Goal: Obtain resource: Download file/media

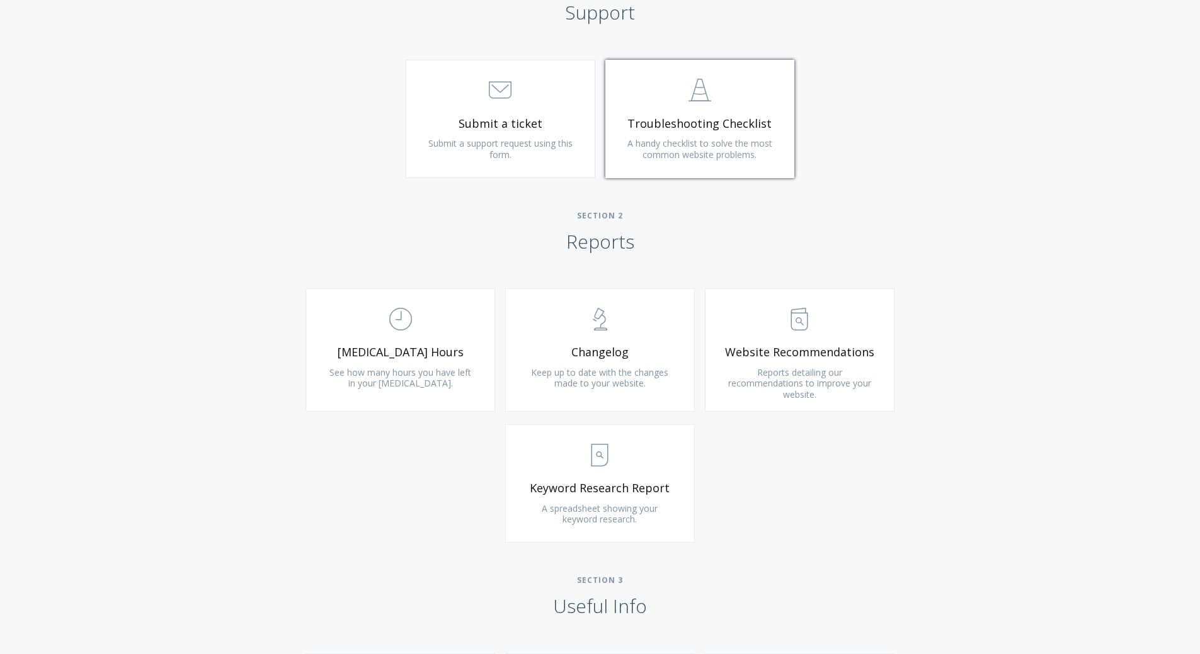
scroll to position [637, 0]
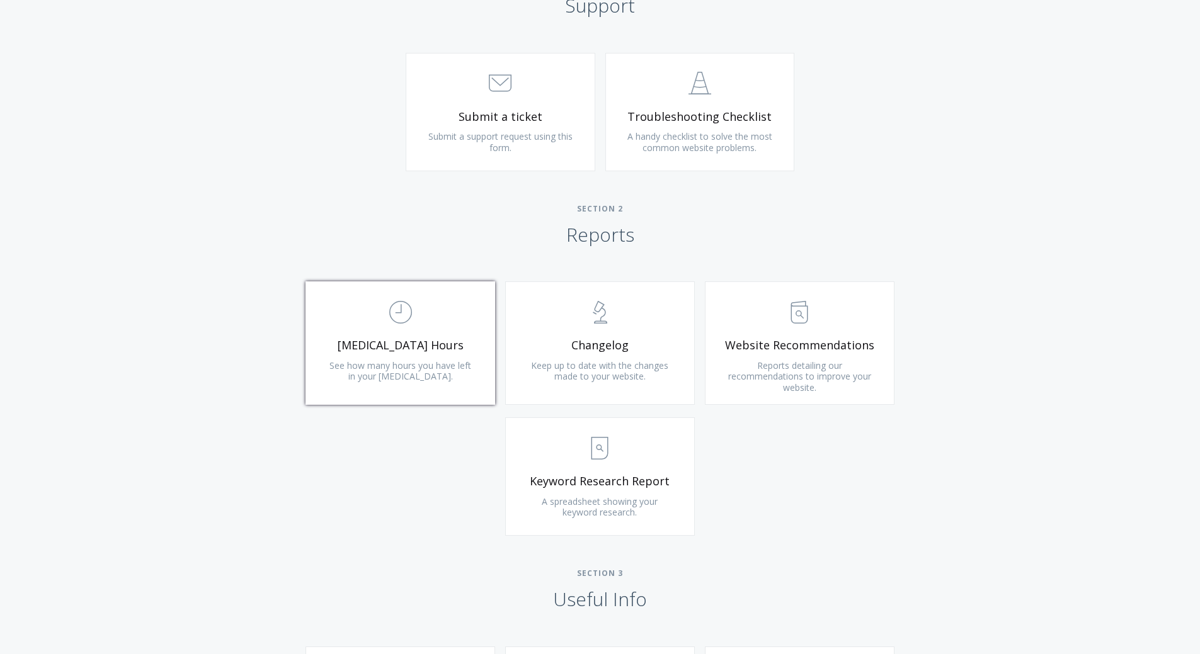
click at [419, 360] on span "See how many hours you have left in your [MEDICAL_DATA]." at bounding box center [400, 371] width 142 height 23
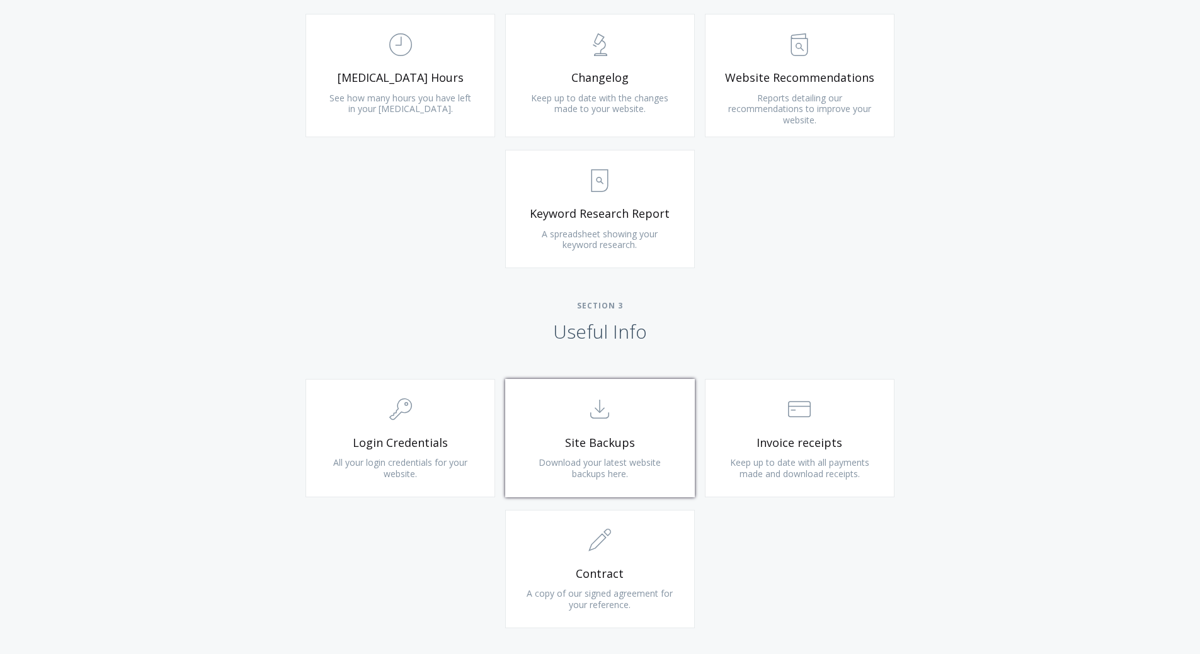
scroll to position [952, 0]
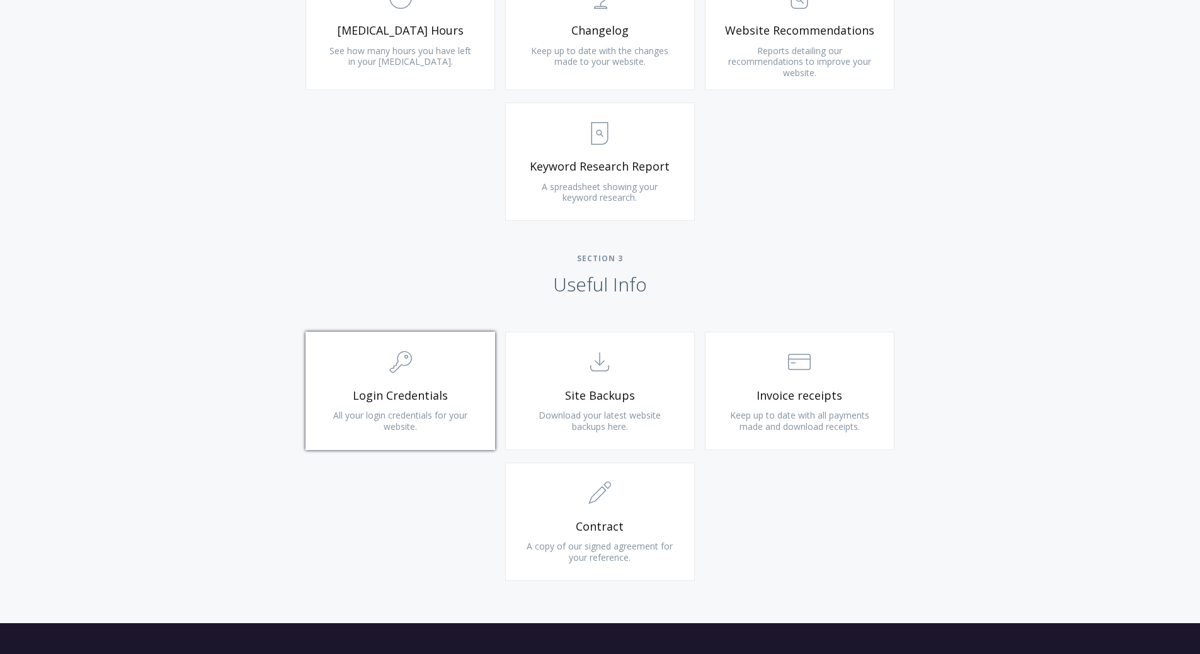
click at [462, 389] on span "Login Credentials" at bounding box center [400, 396] width 151 height 14
click at [636, 518] on link ".st0{fill:none;stroke:#000000;stroke-width:2;stroke-miterlimit:10;} 1. General …" at bounding box center [600, 522] width 190 height 118
click at [859, 411] on span "Keep up to date with all payments made and download receipts." at bounding box center [799, 420] width 139 height 23
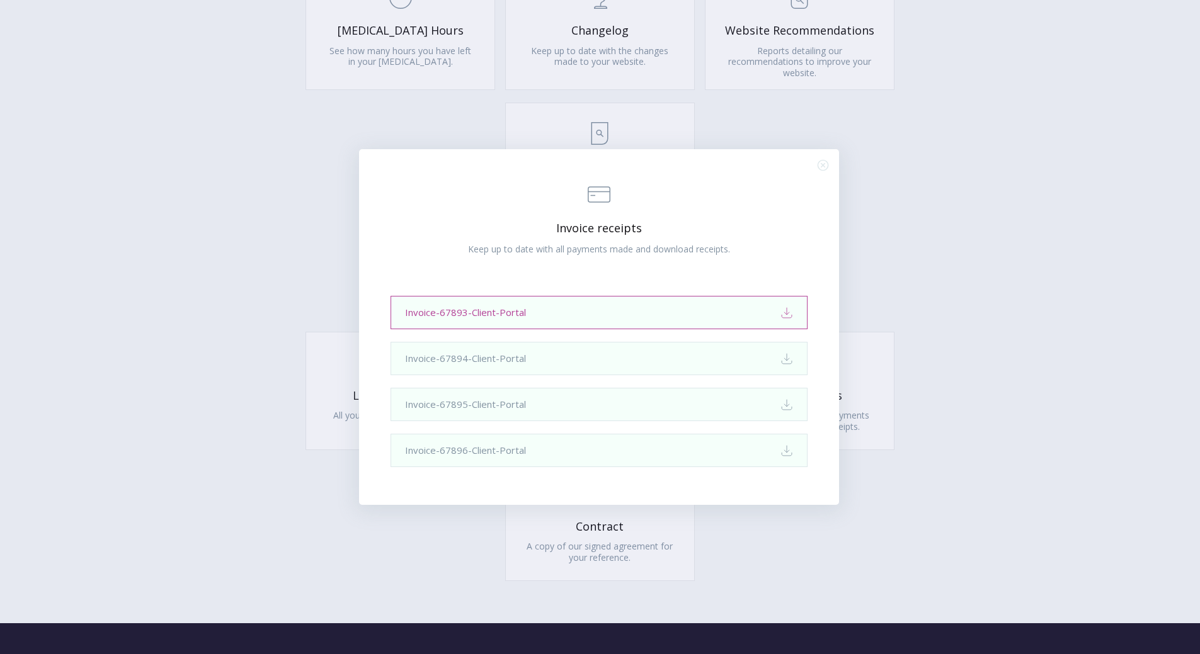
click at [782, 308] on icon "Download" at bounding box center [786, 313] width 13 height 13
click at [963, 274] on div ".st0{fill:none;stroke:#000000;stroke-width:2;stroke-miterlimit:10;} Financial I…" at bounding box center [600, 327] width 1200 height 654
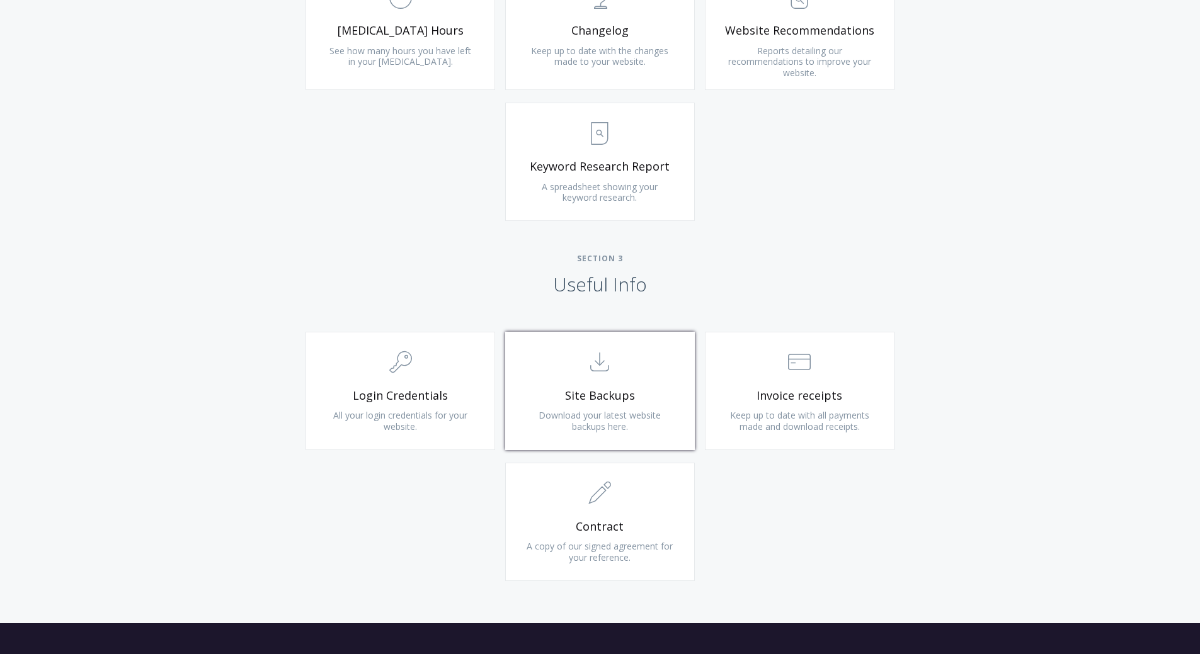
click at [657, 381] on span ".st0{fill:none;stroke:#000000;stroke-width:2;stroke-miterlimit:10;} Untitled-15" at bounding box center [600, 363] width 151 height 38
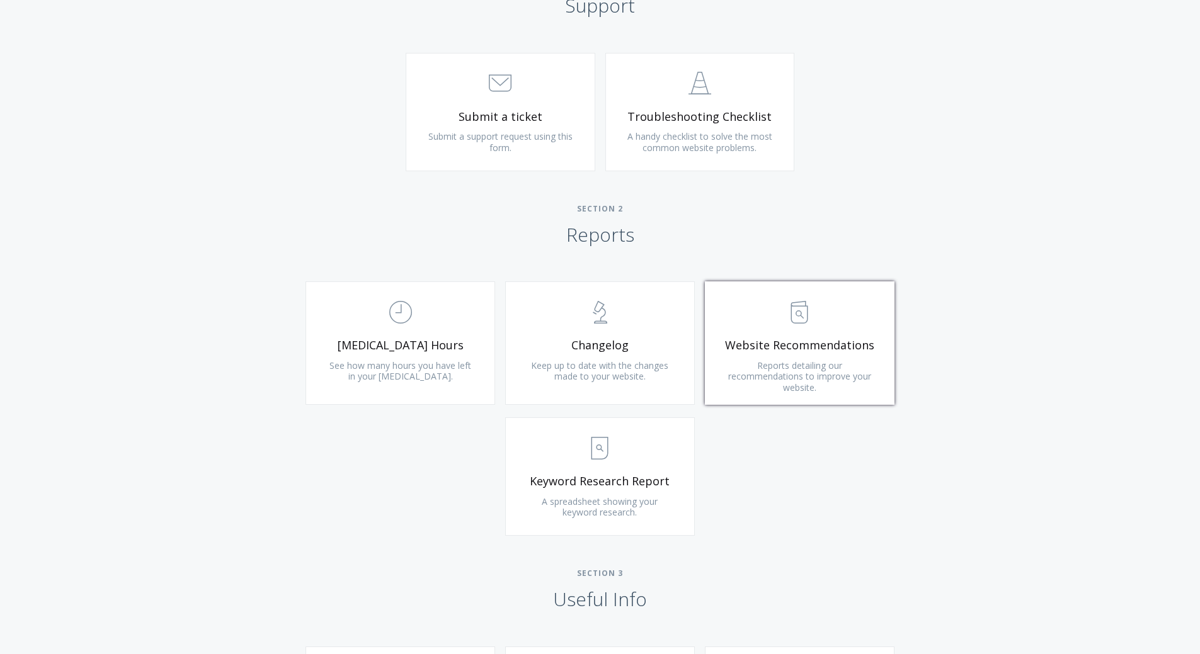
click at [799, 372] on span "Reports detailing our recommendations to improve your website." at bounding box center [799, 377] width 143 height 34
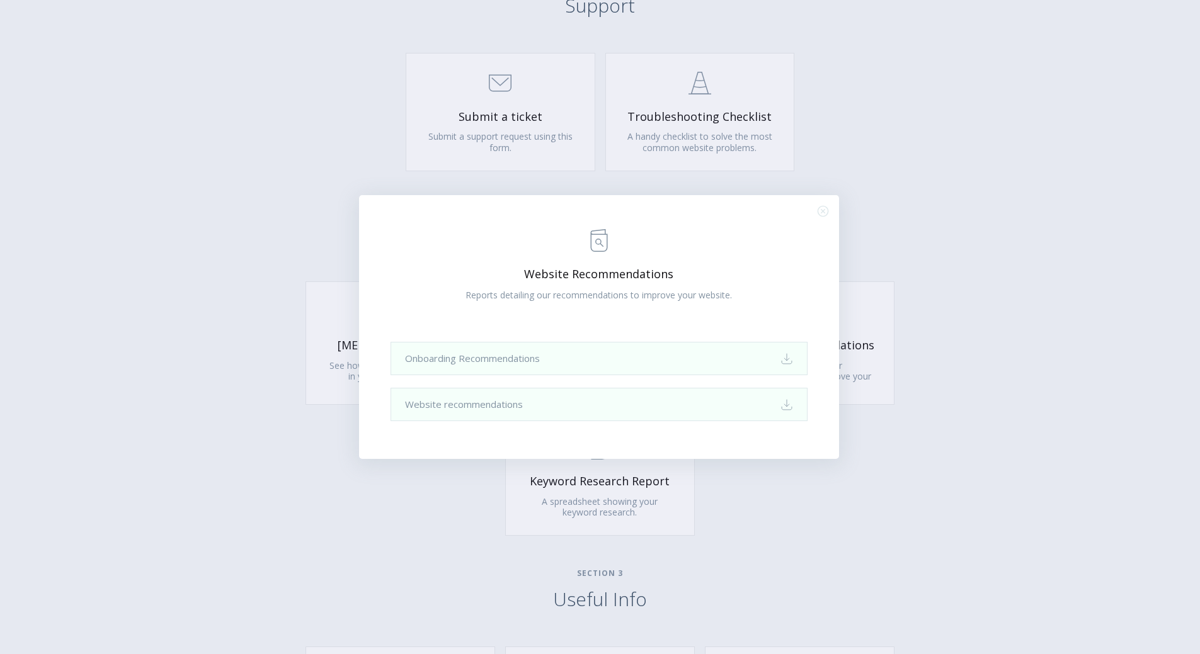
click at [942, 222] on div ".st0{fill:none;stroke:#000000;stroke-width:2;stroke-miterlimit:10;} Untitled-13…" at bounding box center [600, 327] width 1200 height 654
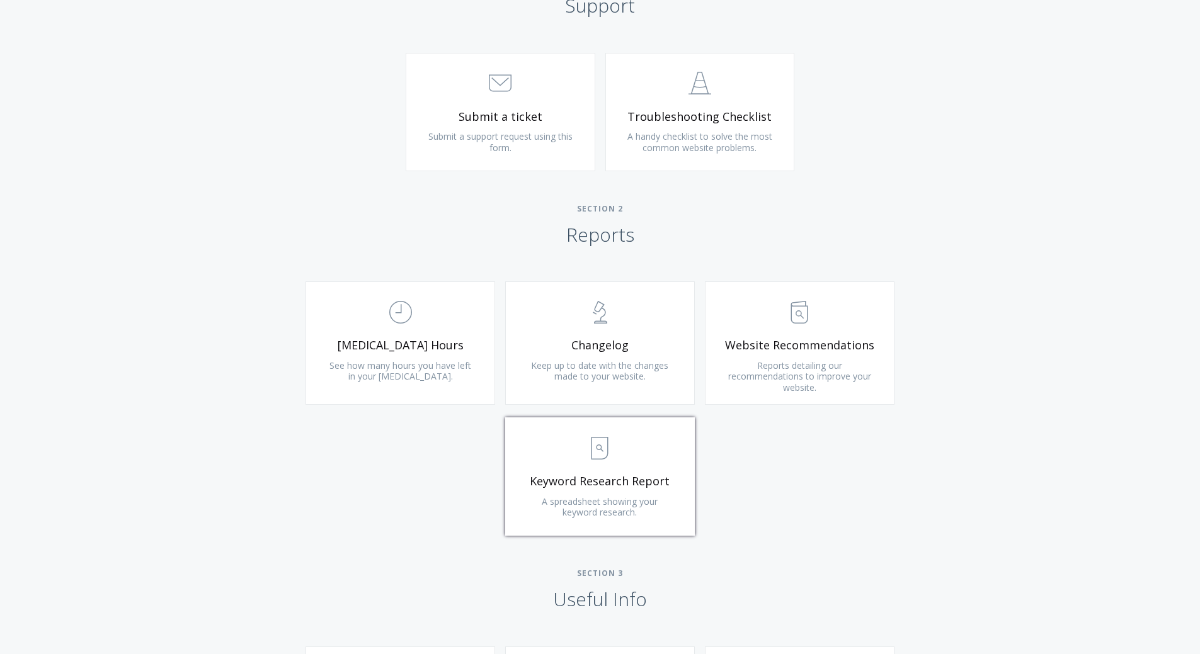
click at [576, 491] on link ".st0{fill:none;stroke:#000000;stroke-width:2;stroke-miterlimit:10;} Untitled-15…" at bounding box center [600, 477] width 190 height 118
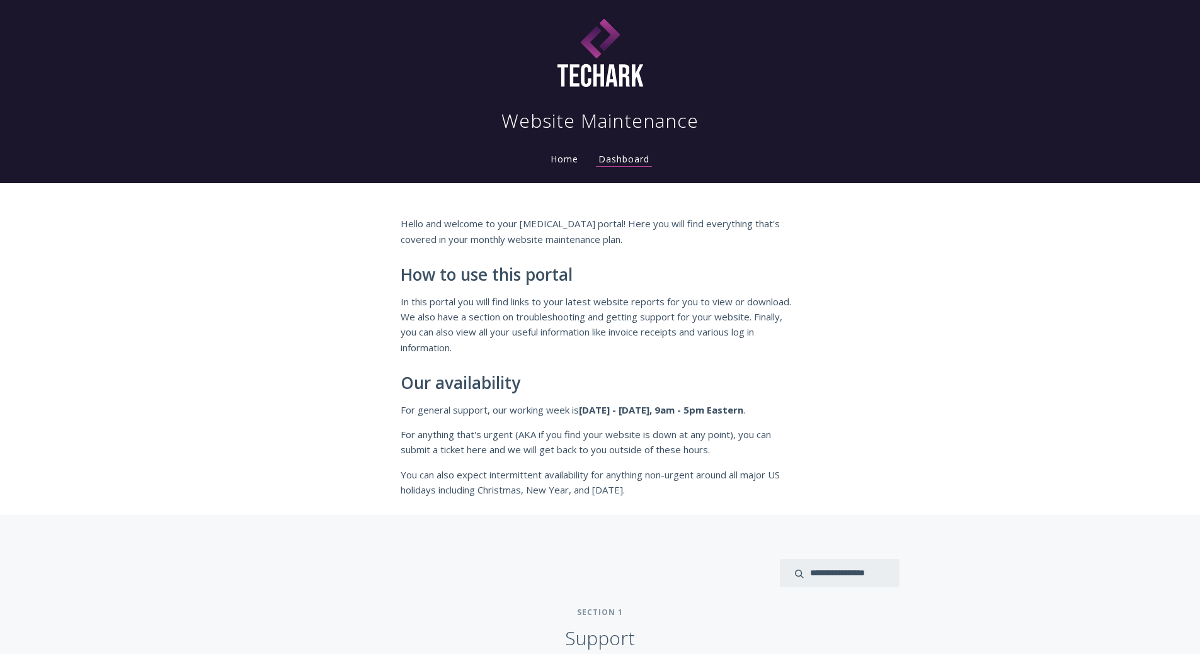
scroll to position [0, 0]
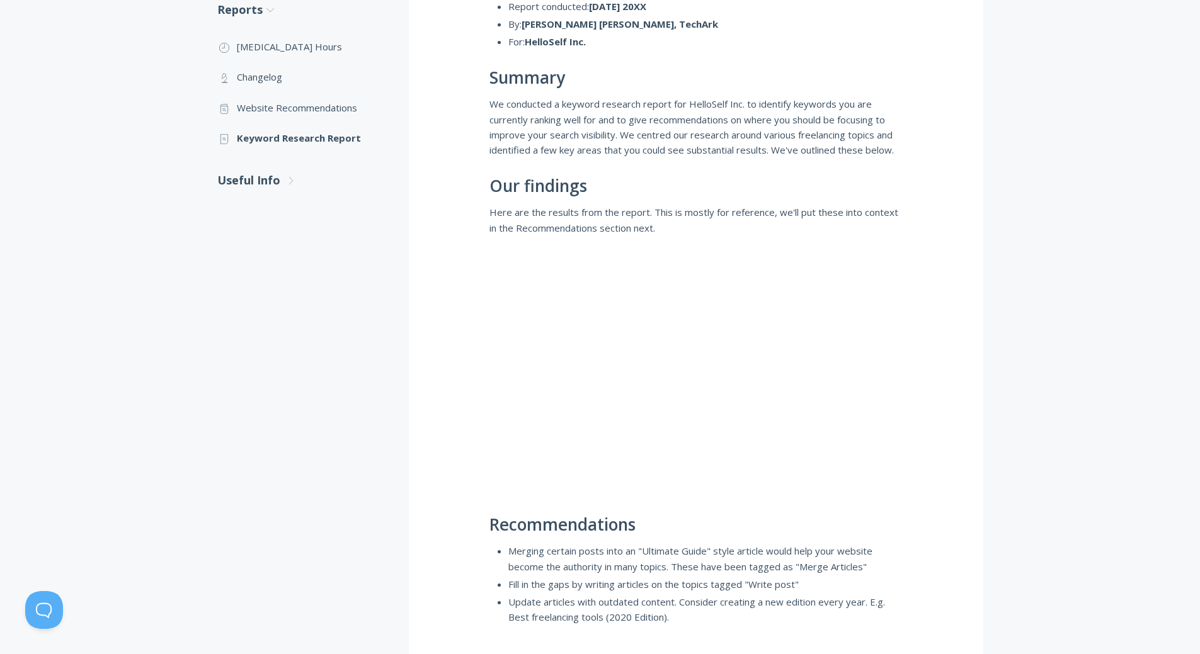
scroll to position [198, 0]
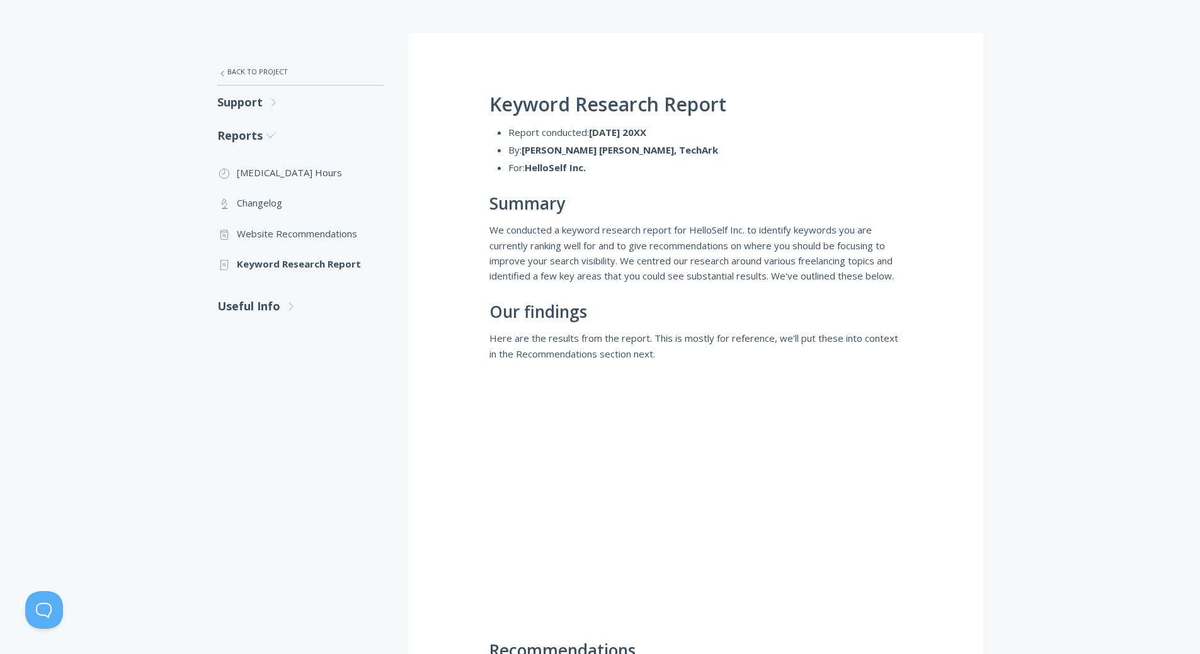
click at [616, 163] on li "For: HelloSelf Inc." at bounding box center [705, 167] width 394 height 15
click at [624, 134] on strong "20th Jun 20XX" at bounding box center [617, 132] width 57 height 13
